Goal: Communication & Community: Answer question/provide support

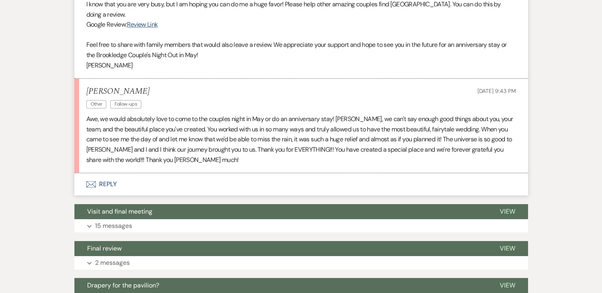
scroll to position [348, 0]
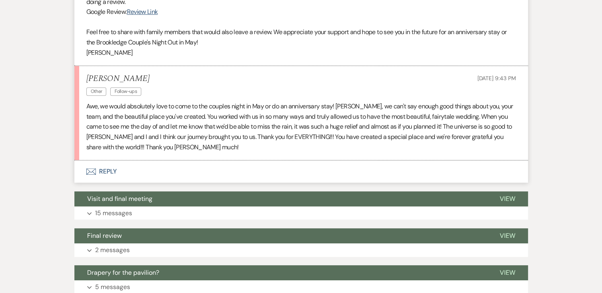
click at [103, 171] on button "Envelope Reply" at bounding box center [300, 172] width 453 height 22
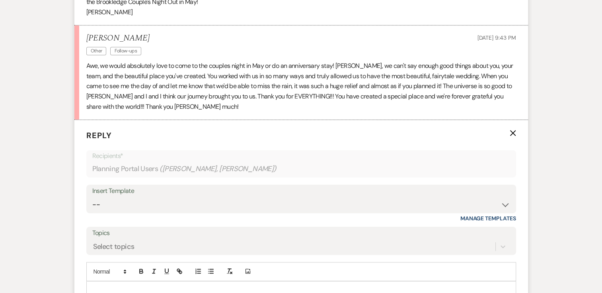
scroll to position [507, 0]
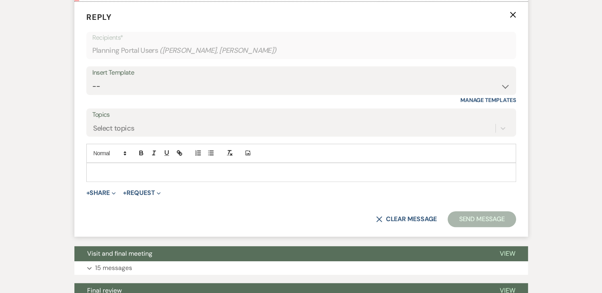
click at [152, 176] on div at bounding box center [301, 172] width 429 height 18
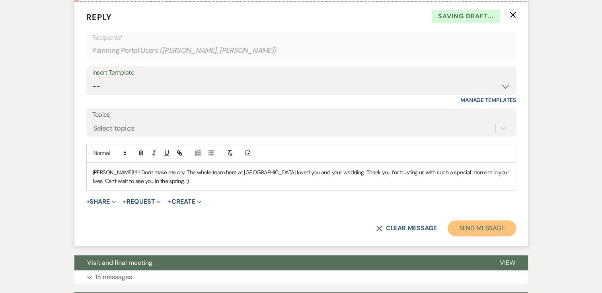
click at [497, 227] on button "Send Message" at bounding box center [481, 229] width 68 height 16
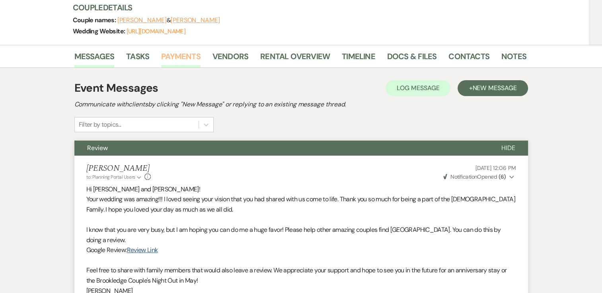
scroll to position [0, 0]
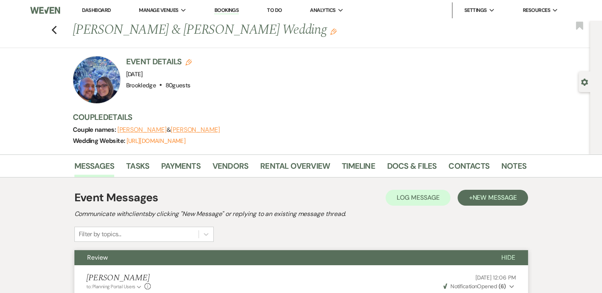
click at [93, 10] on link "Dashboard" at bounding box center [96, 10] width 29 height 7
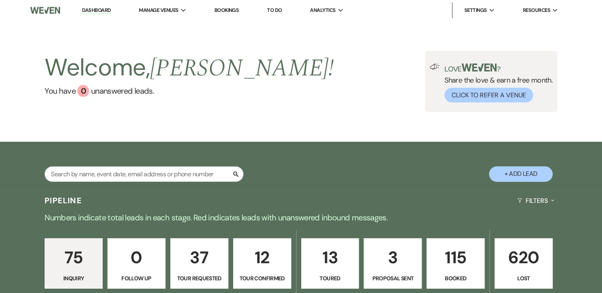
click at [465, 245] on p "115" at bounding box center [455, 258] width 48 height 27
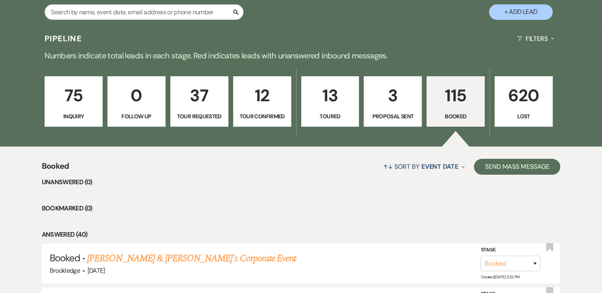
scroll to position [199, 0]
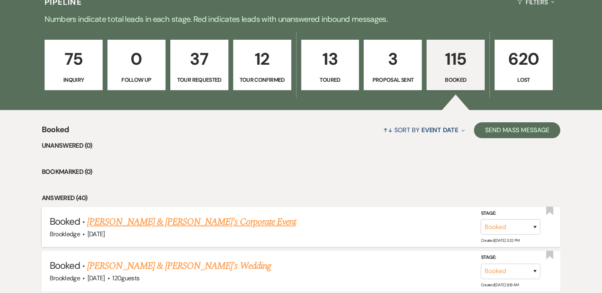
click at [158, 225] on link "[PERSON_NAME] & [PERSON_NAME]'s Corporate Event" at bounding box center [191, 222] width 209 height 14
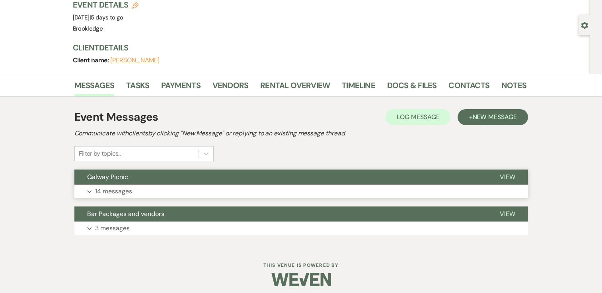
scroll to position [61, 0]
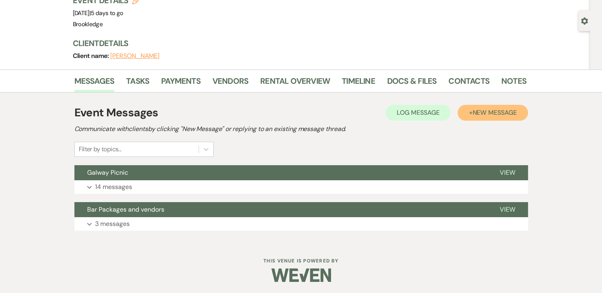
click at [515, 111] on span "New Message" at bounding box center [494, 113] width 44 height 8
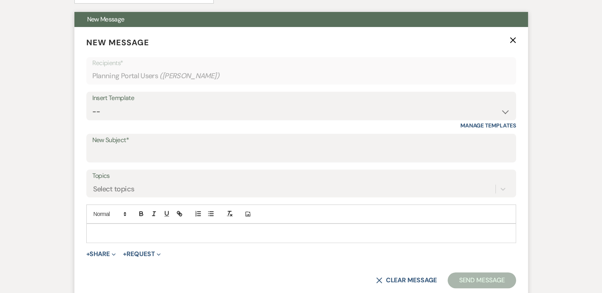
scroll to position [220, 0]
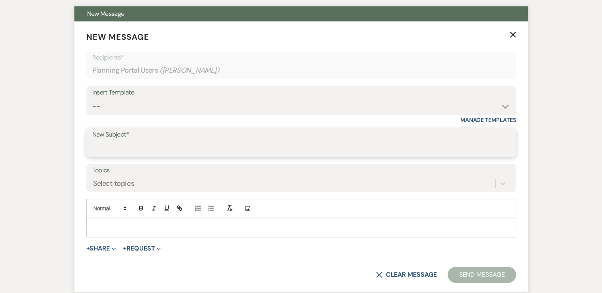
click at [124, 151] on input "New Subject*" at bounding box center [301, 149] width 418 height 16
type input "Final Guest Count"
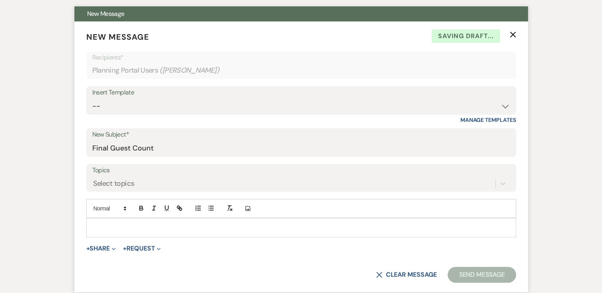
click at [186, 227] on p at bounding box center [301, 227] width 417 height 9
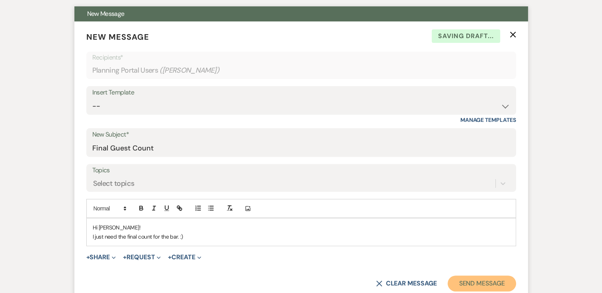
click at [469, 283] on button "Send Message" at bounding box center [481, 284] width 68 height 16
